Goal: Book appointment/travel/reservation

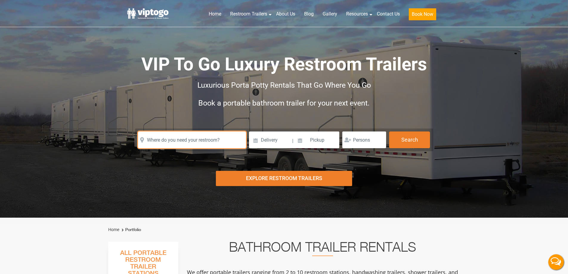
click at [166, 144] on input "text" at bounding box center [192, 140] width 108 height 17
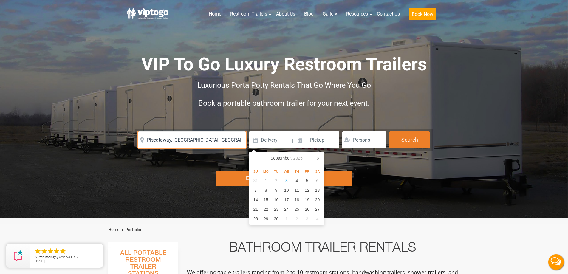
click at [146, 141] on input "Piscataway, [GEOGRAPHIC_DATA], [GEOGRAPHIC_DATA]" at bounding box center [192, 140] width 108 height 17
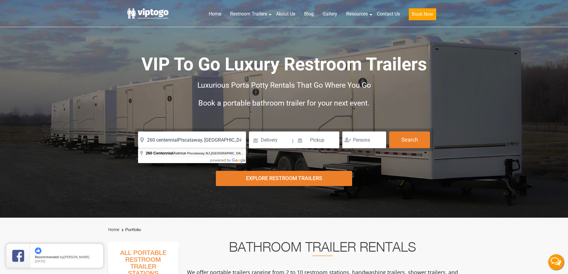
type input "[STREET_ADDRESS]"
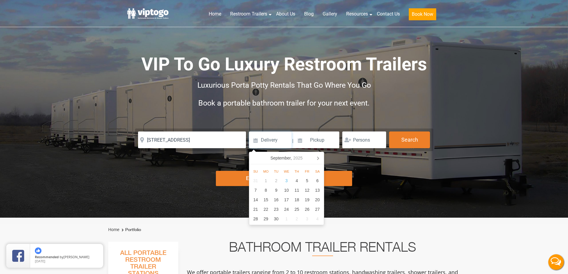
click at [266, 136] on input at bounding box center [270, 140] width 43 height 17
click at [320, 158] on icon at bounding box center [318, 158] width 10 height 10
click at [255, 159] on icon at bounding box center [254, 158] width 1 height 3
click at [262, 212] on div "22" at bounding box center [266, 210] width 10 height 10
type input "[DATE]"
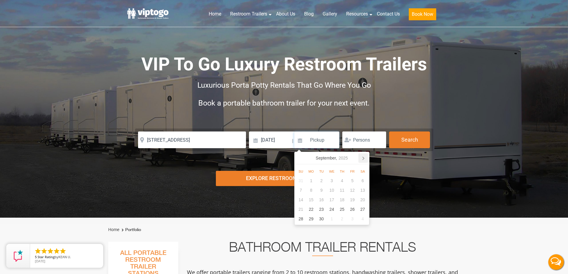
click at [364, 158] on icon at bounding box center [363, 158] width 1 height 3
click at [340, 211] on div "20" at bounding box center [342, 210] width 10 height 10
type input "[DATE]"
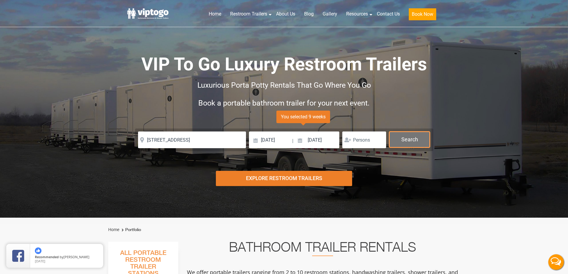
click at [400, 138] on button "Search" at bounding box center [409, 140] width 41 height 16
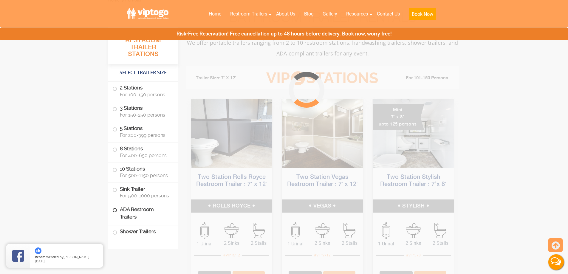
scroll to position [242, 0]
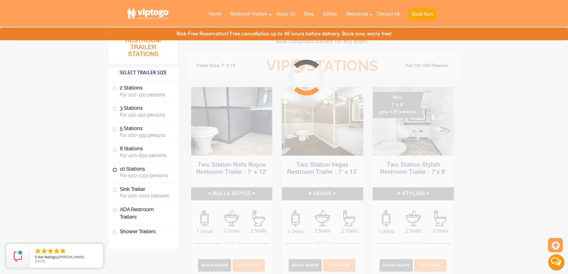
click at [114, 170] on span at bounding box center [115, 170] width 2 height 2
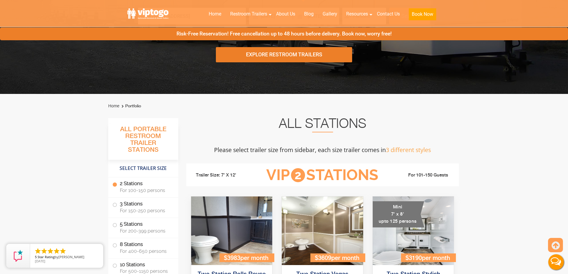
scroll to position [0, 0]
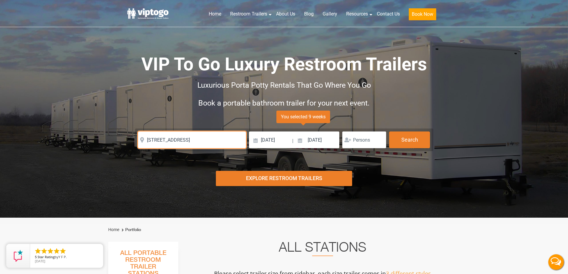
drag, startPoint x: 147, startPoint y: 139, endPoint x: 195, endPoint y: 139, distance: 48.3
click at [195, 139] on input "[STREET_ADDRESS]" at bounding box center [192, 140] width 108 height 17
